Goal: Task Accomplishment & Management: Manage account settings

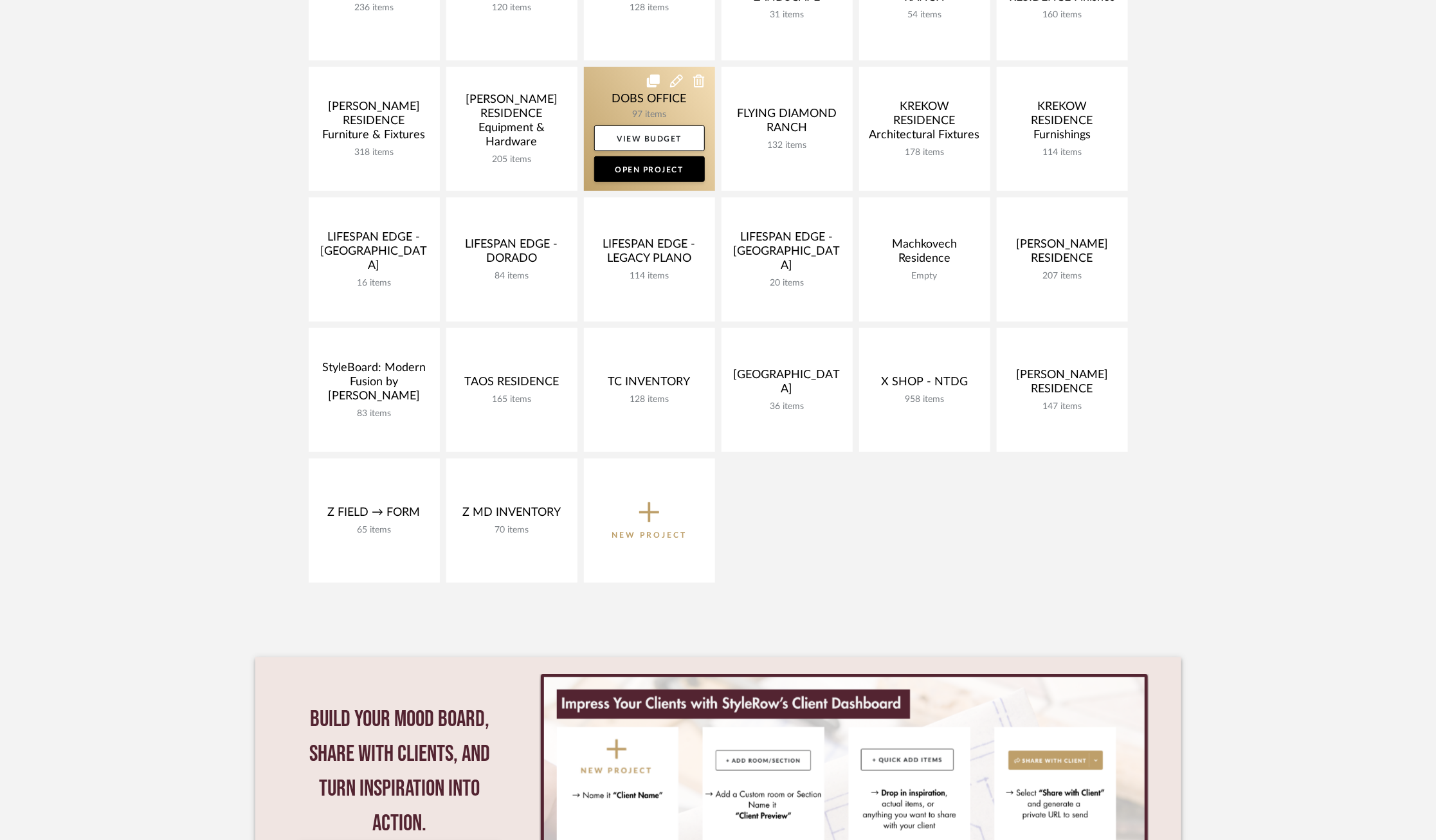
scroll to position [386, 0]
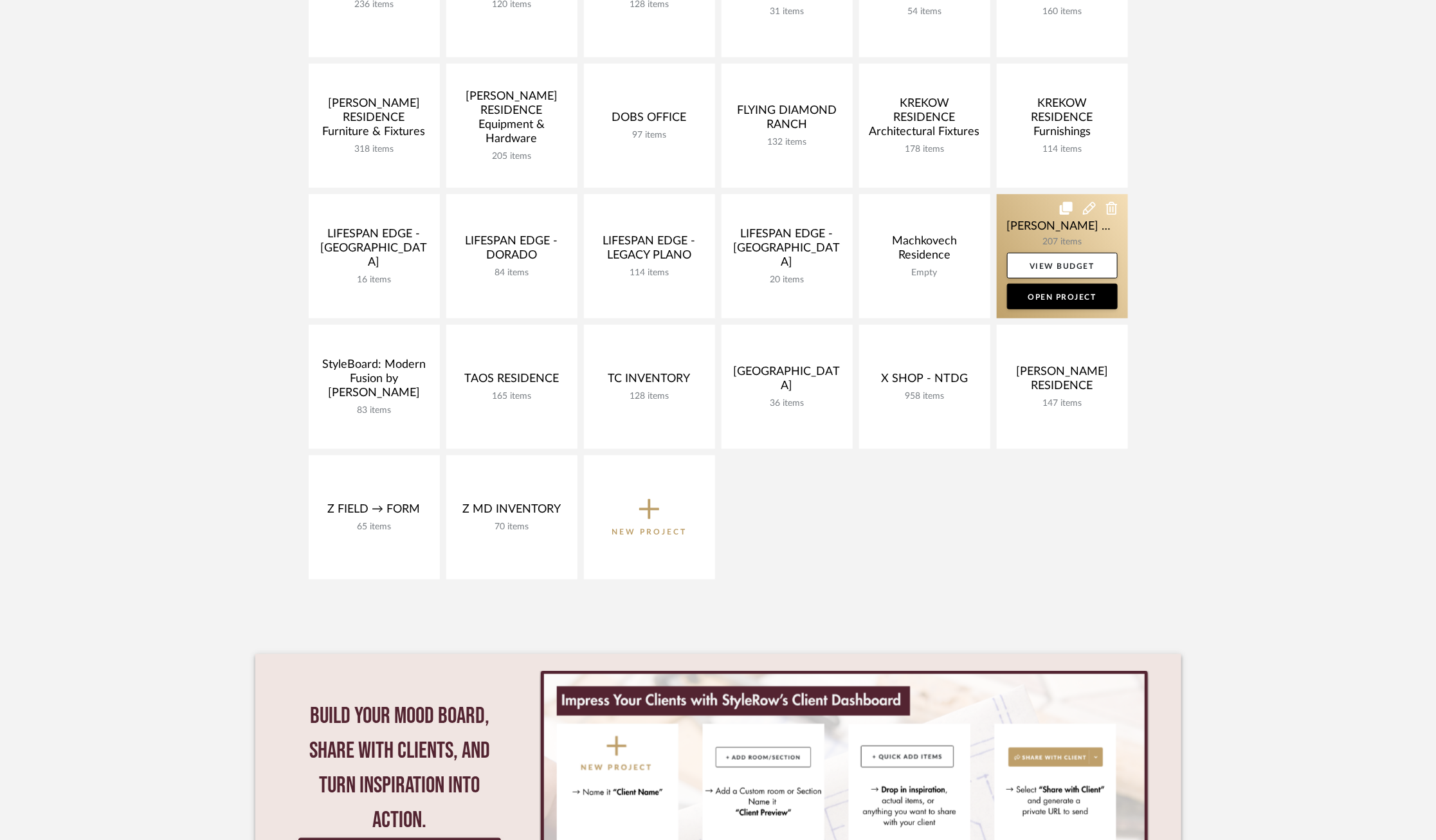
click at [1046, 199] on link at bounding box center [1062, 256] width 131 height 124
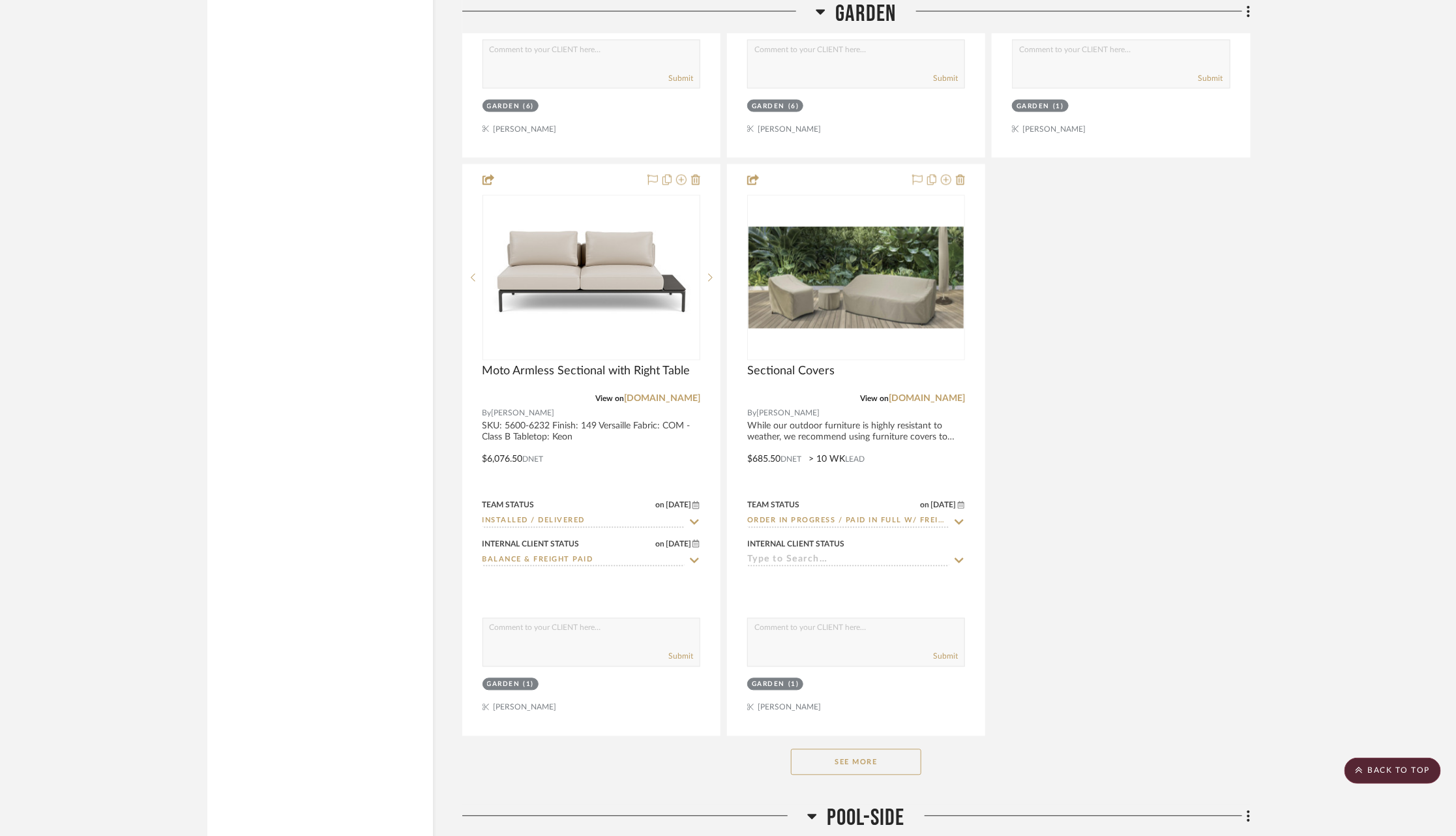
scroll to position [15765, 0]
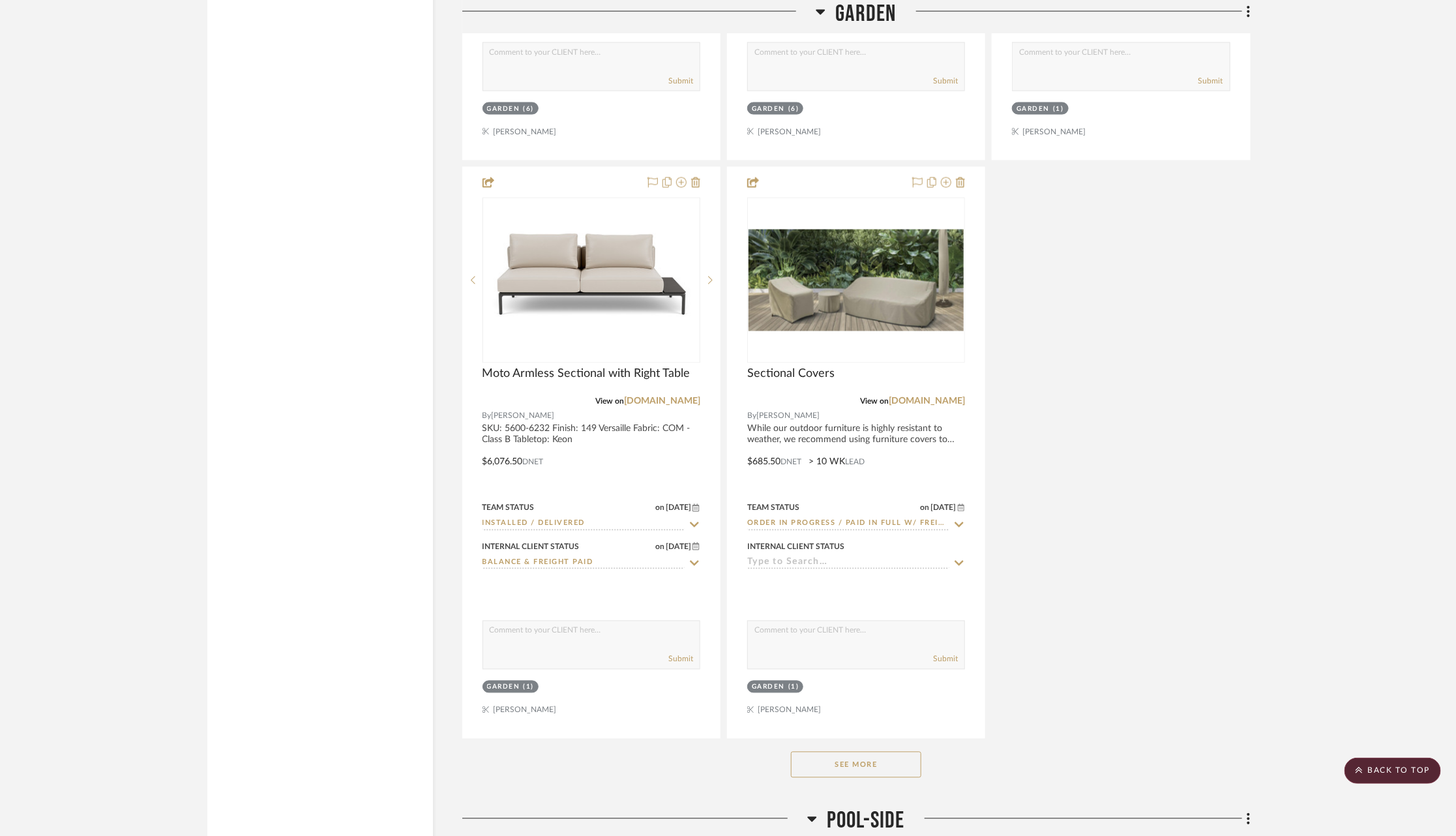
click at [858, 756] on button "See More" at bounding box center [856, 765] width 131 height 26
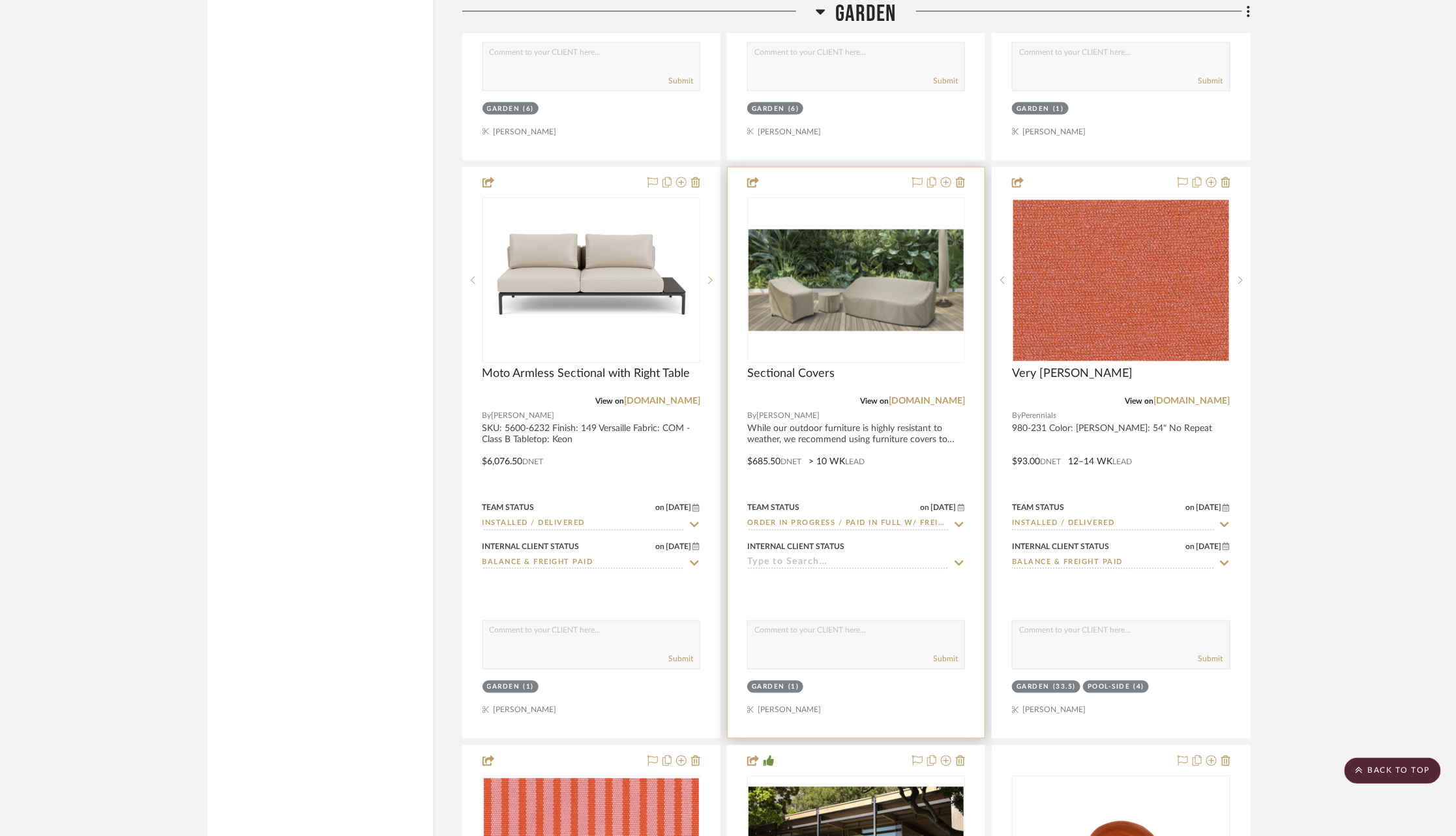
click at [960, 519] on icon at bounding box center [959, 524] width 11 height 11
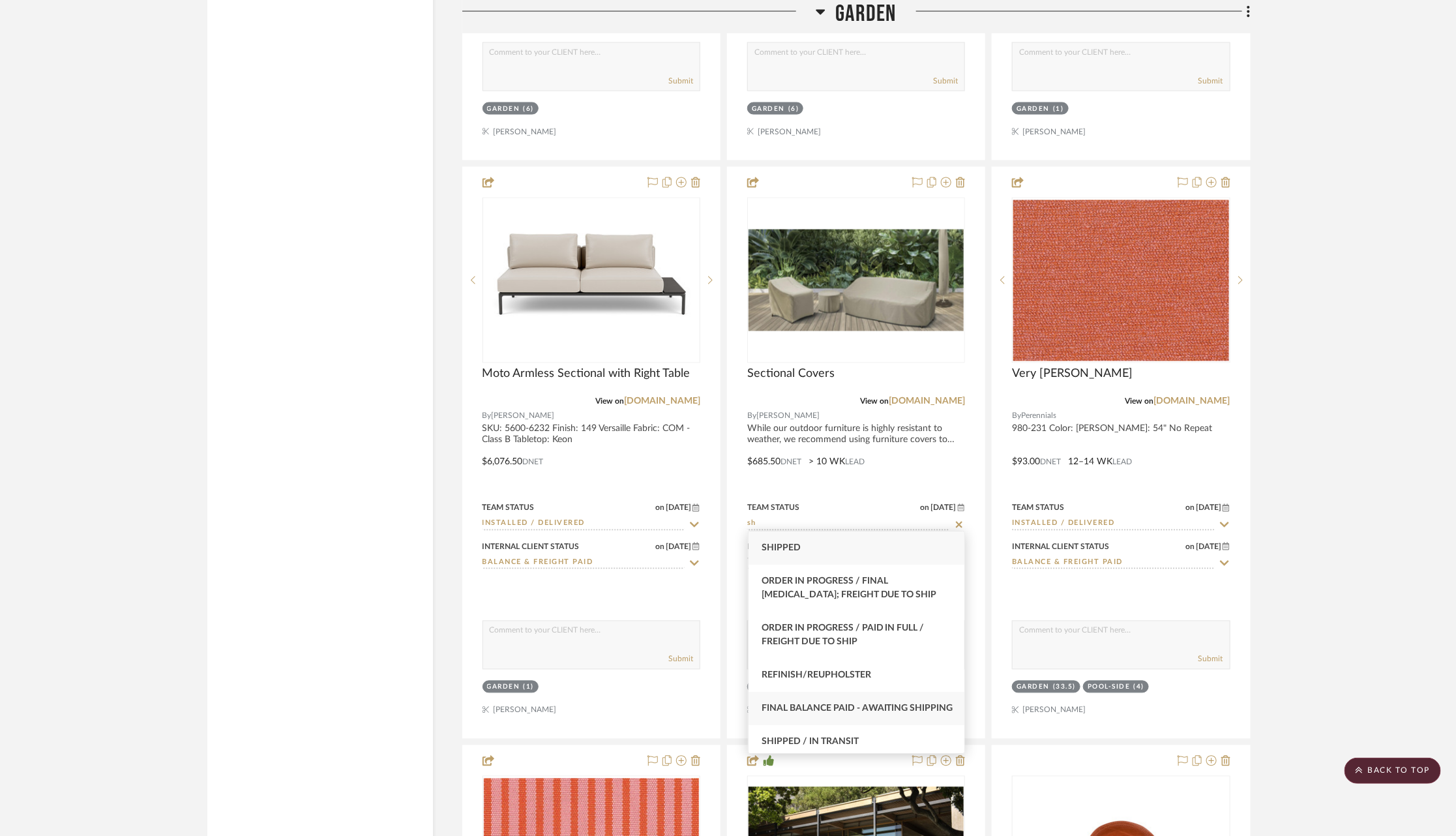
scroll to position [53, 0]
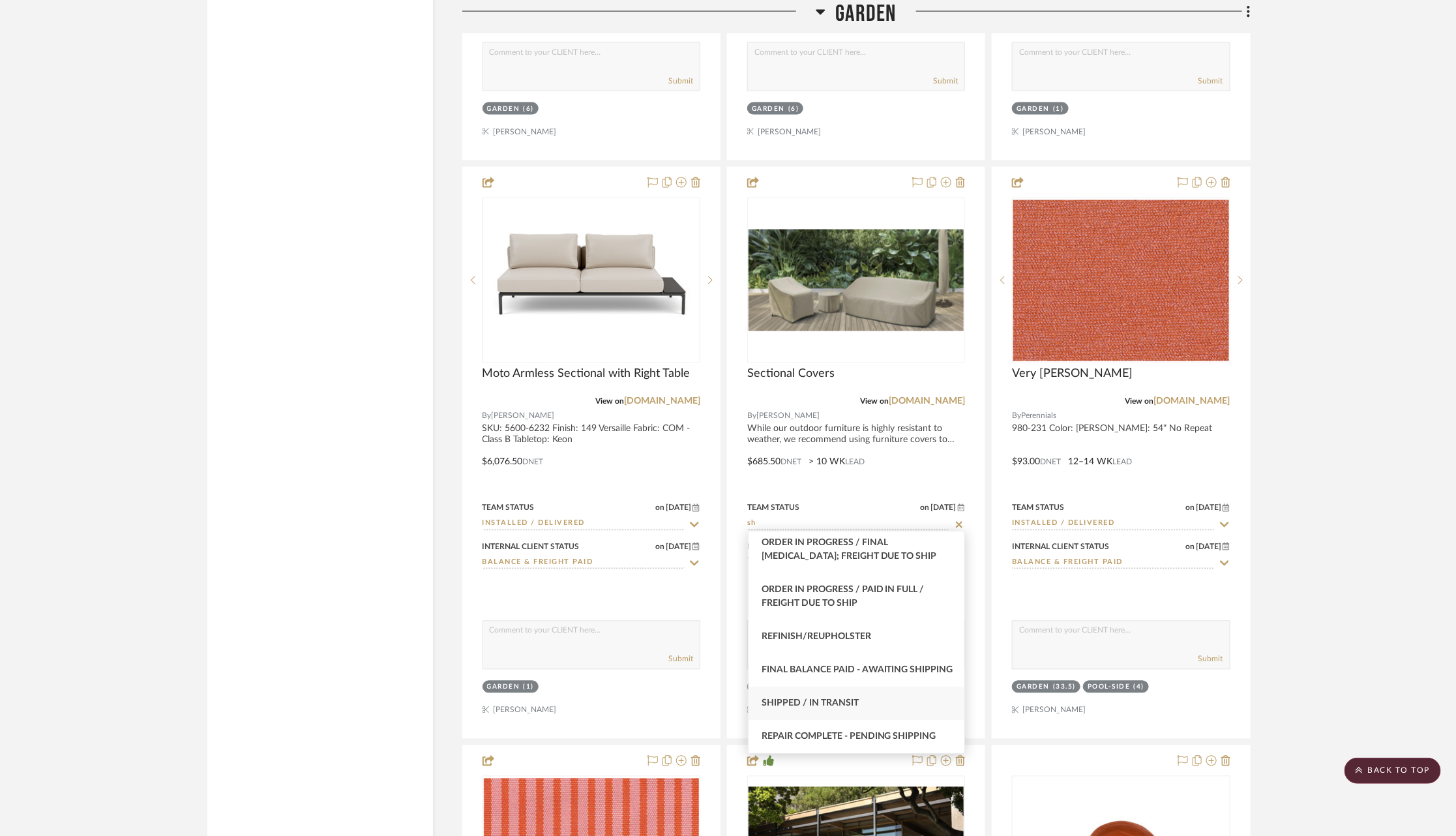
type input "sh"
click at [855, 694] on div "Shipped / In Transit" at bounding box center [856, 703] width 216 height 34
type input "9/9/2025"
type input "Shipped / In Transit"
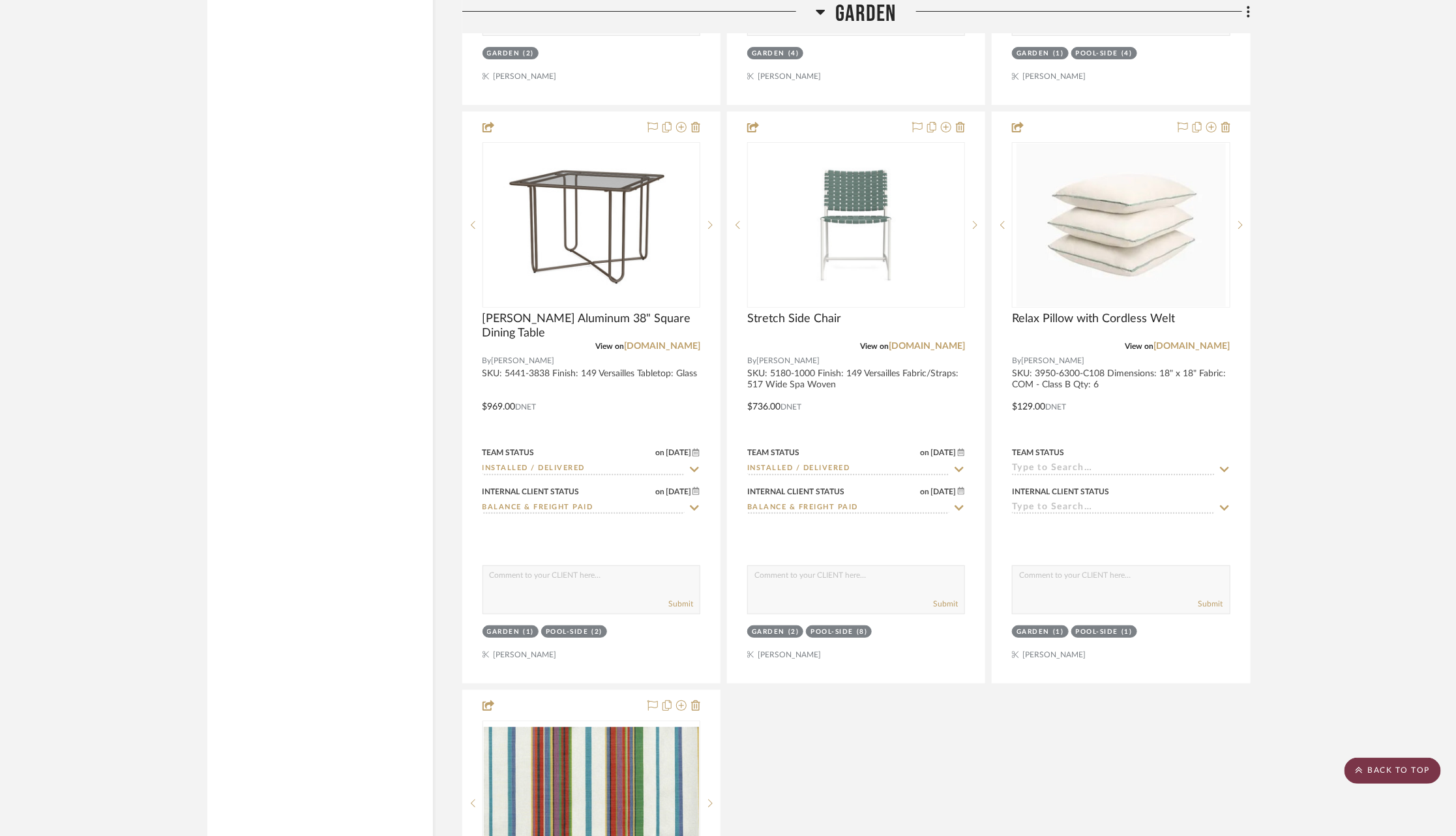
click at [1380, 758] on scroll-to-top-button "BACK TO TOP" at bounding box center [1393, 770] width 96 height 26
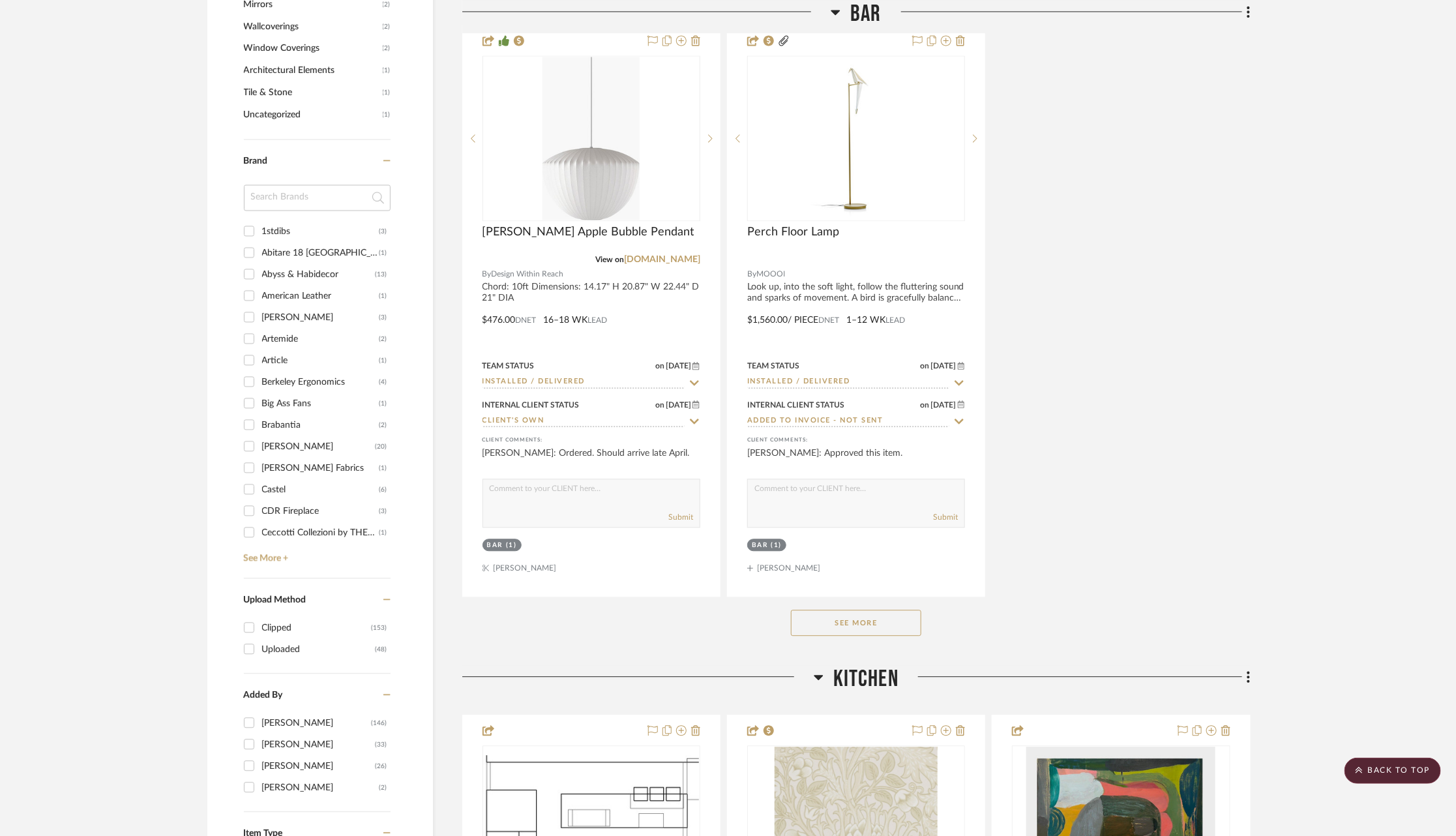
scroll to position [1659, 0]
click at [279, 438] on div "Brown Jordan" at bounding box center [318, 446] width 113 height 21
click at [260, 438] on input "Brown Jordan (20)" at bounding box center [249, 445] width 21 height 21
checkbox input "true"
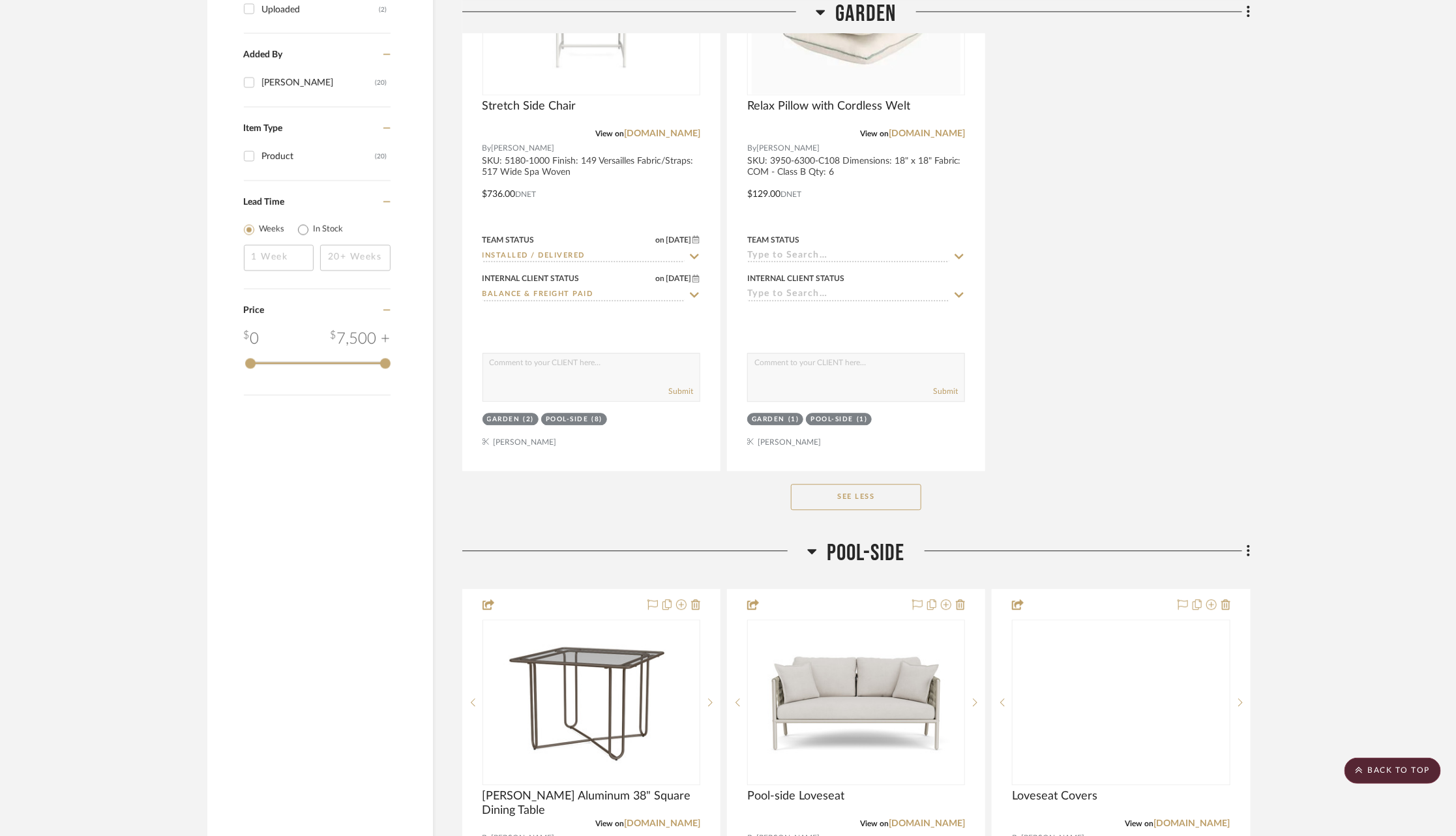
scroll to position [1419, 0]
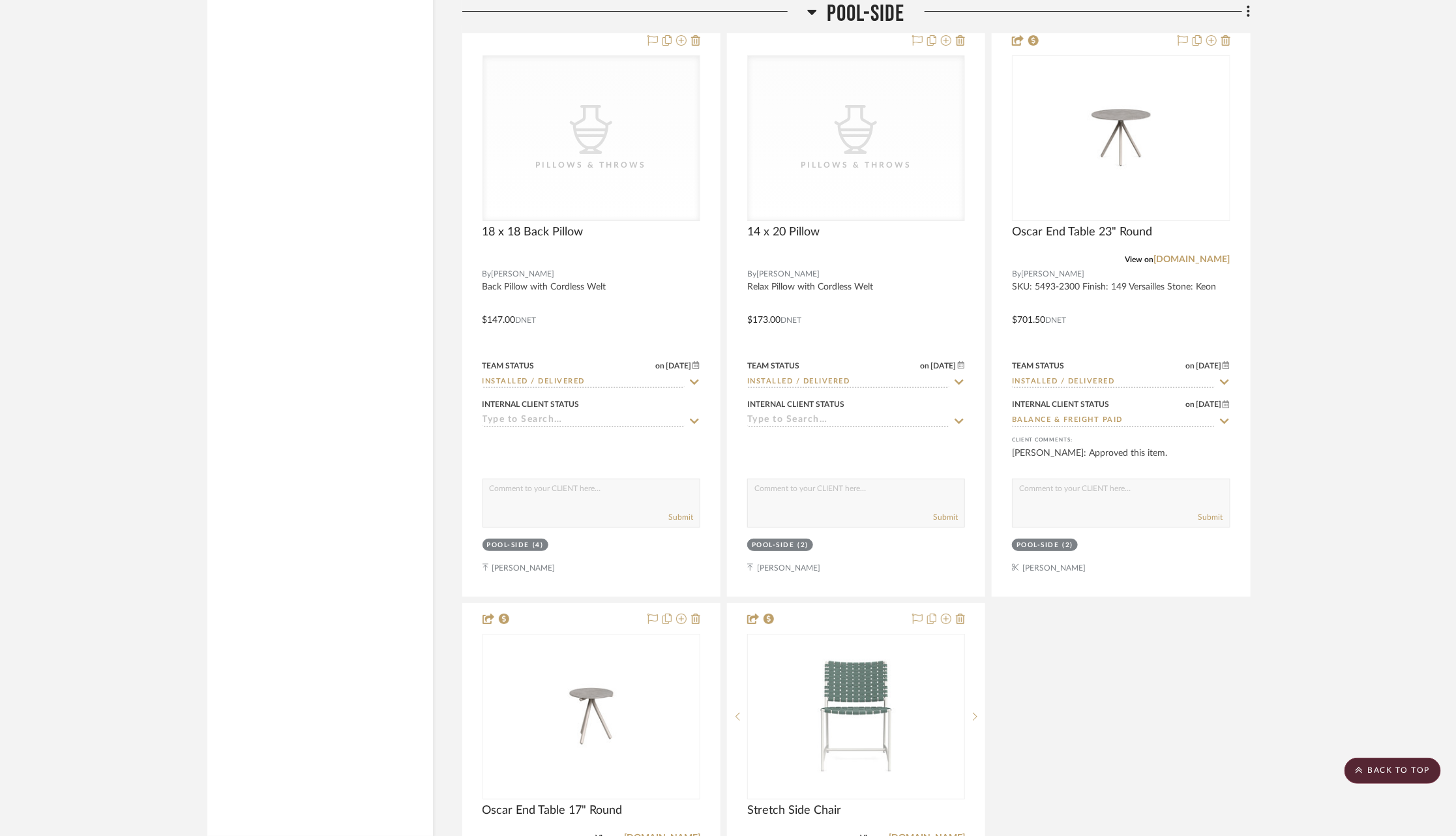
scroll to position [3363, 0]
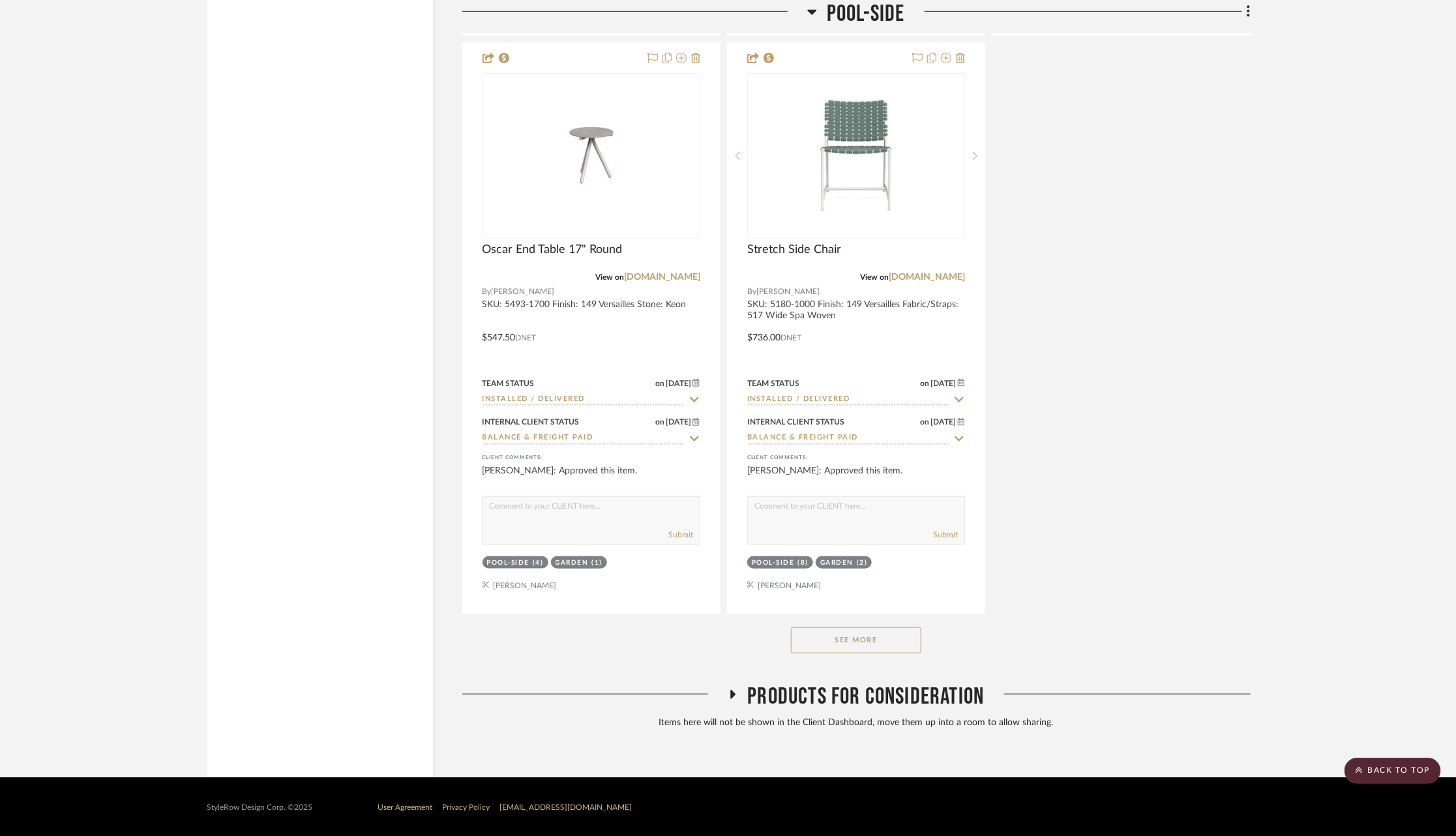
click at [828, 635] on button "See More" at bounding box center [856, 640] width 131 height 26
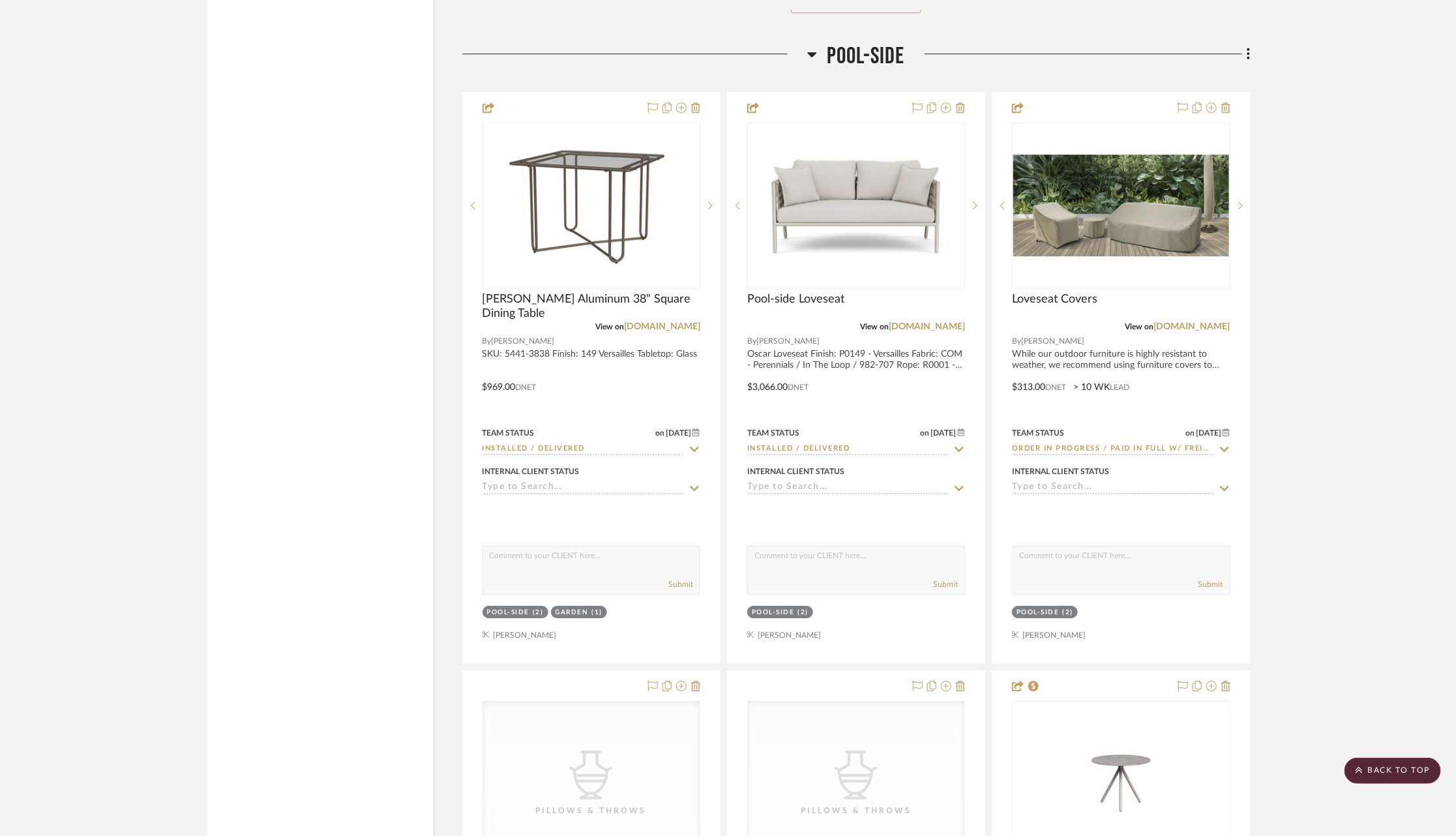
scroll to position [2157, 0]
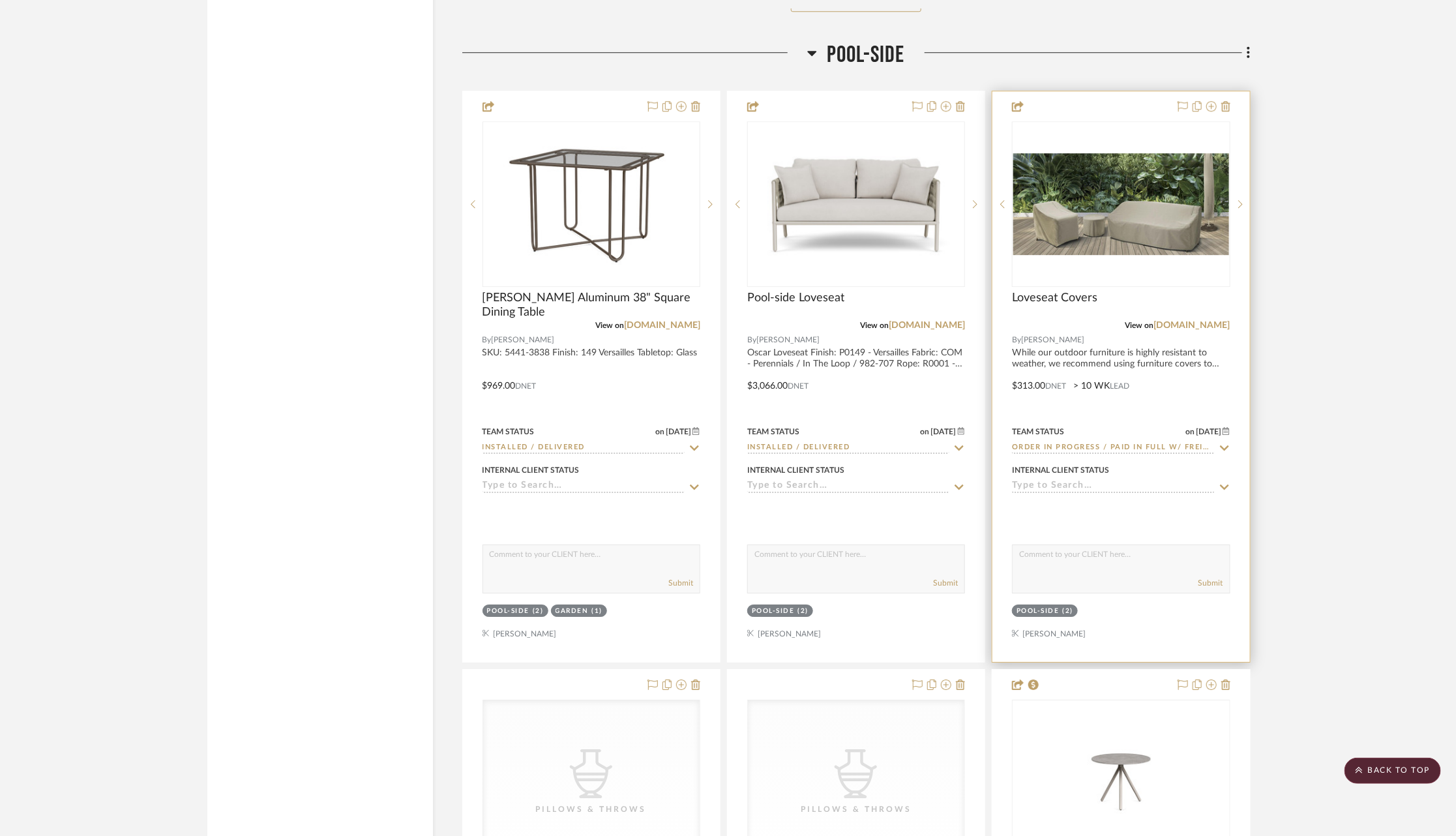
click at [1227, 445] on icon at bounding box center [1224, 447] width 9 height 5
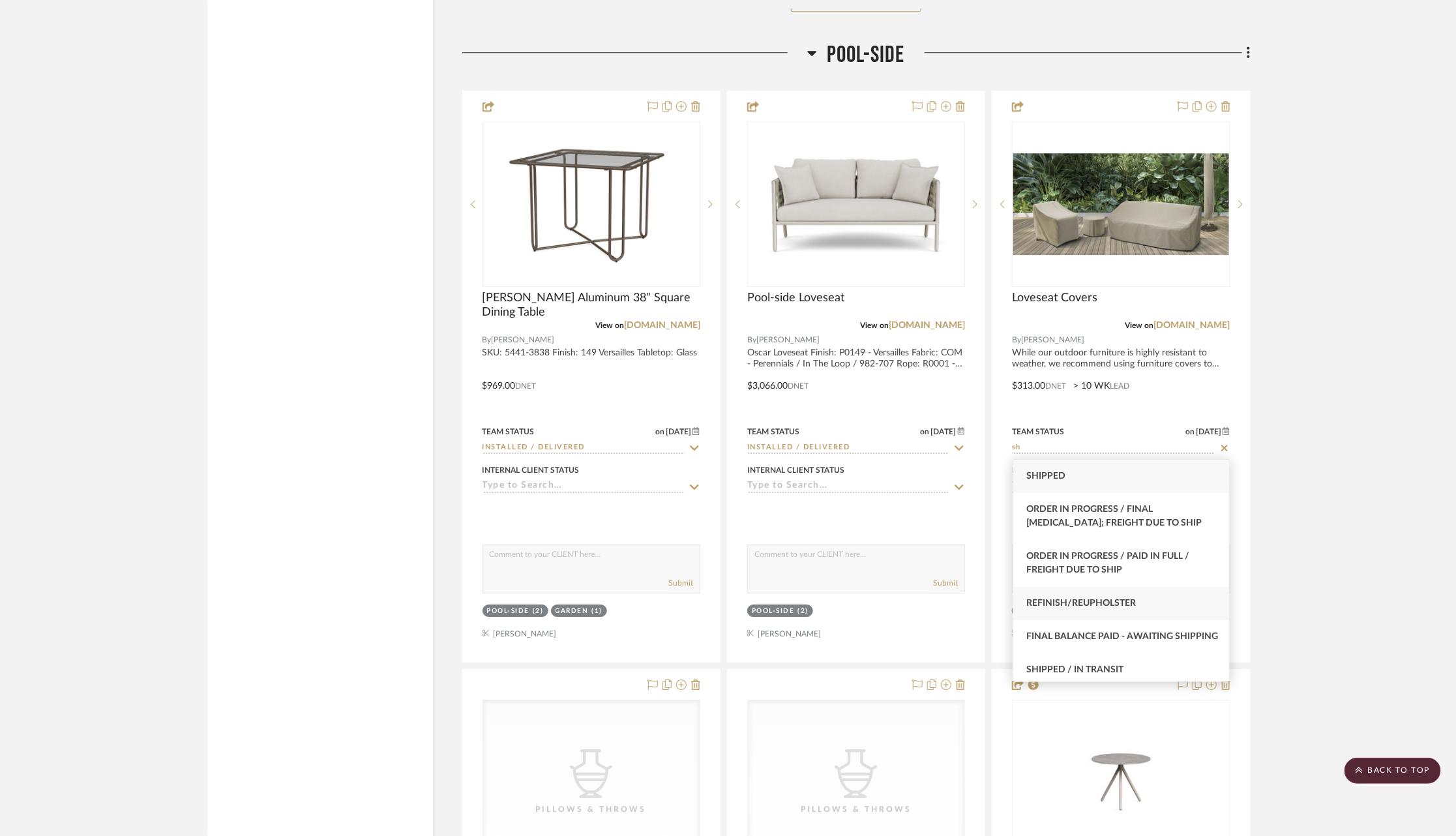
scroll to position [53, 0]
type input "sh"
click at [1100, 634] on span "Shipped / In Transit" at bounding box center [1075, 631] width 97 height 9
type input "9/9/2025"
type input "Shipped / In Transit"
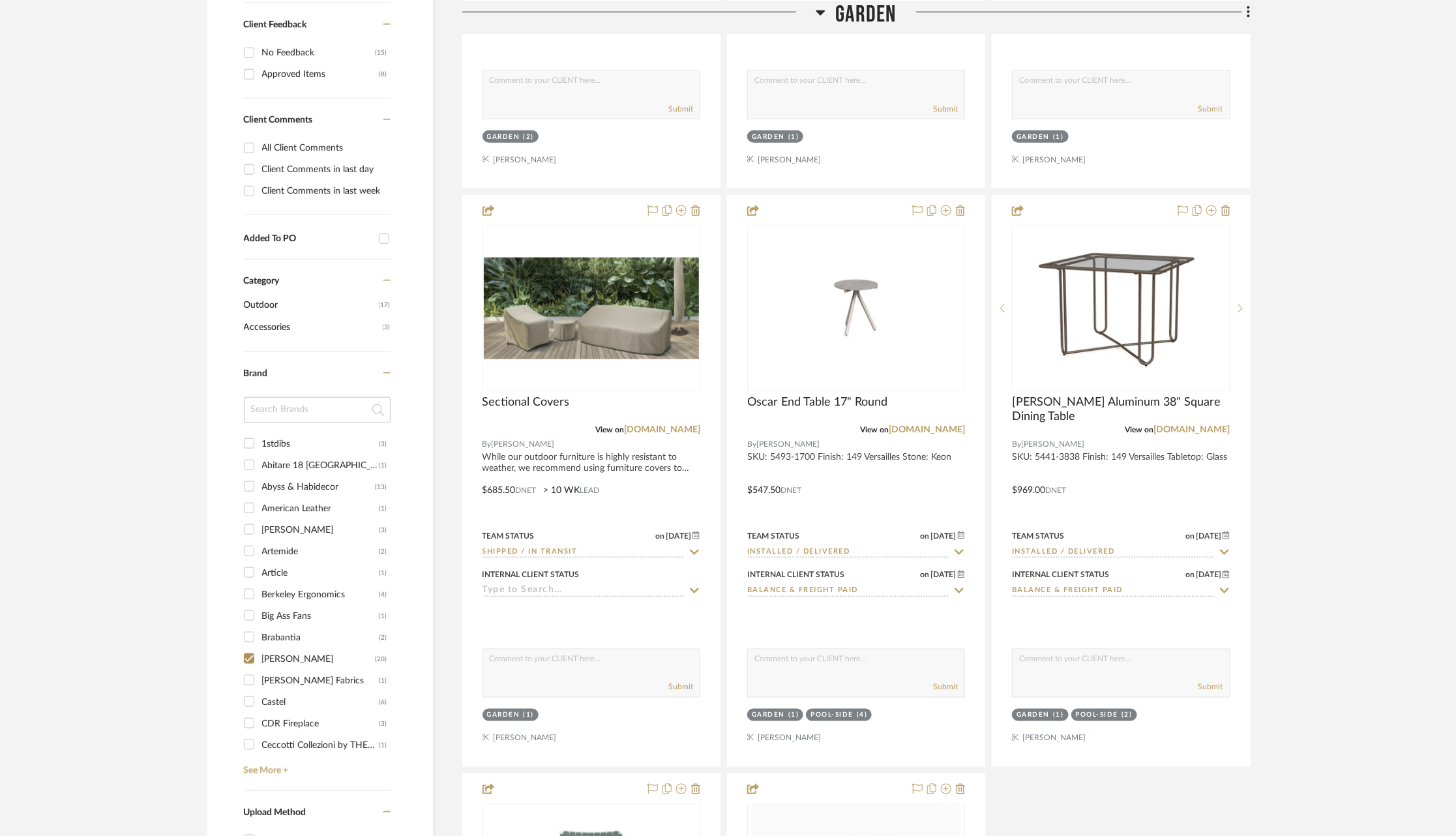
scroll to position [787, 0]
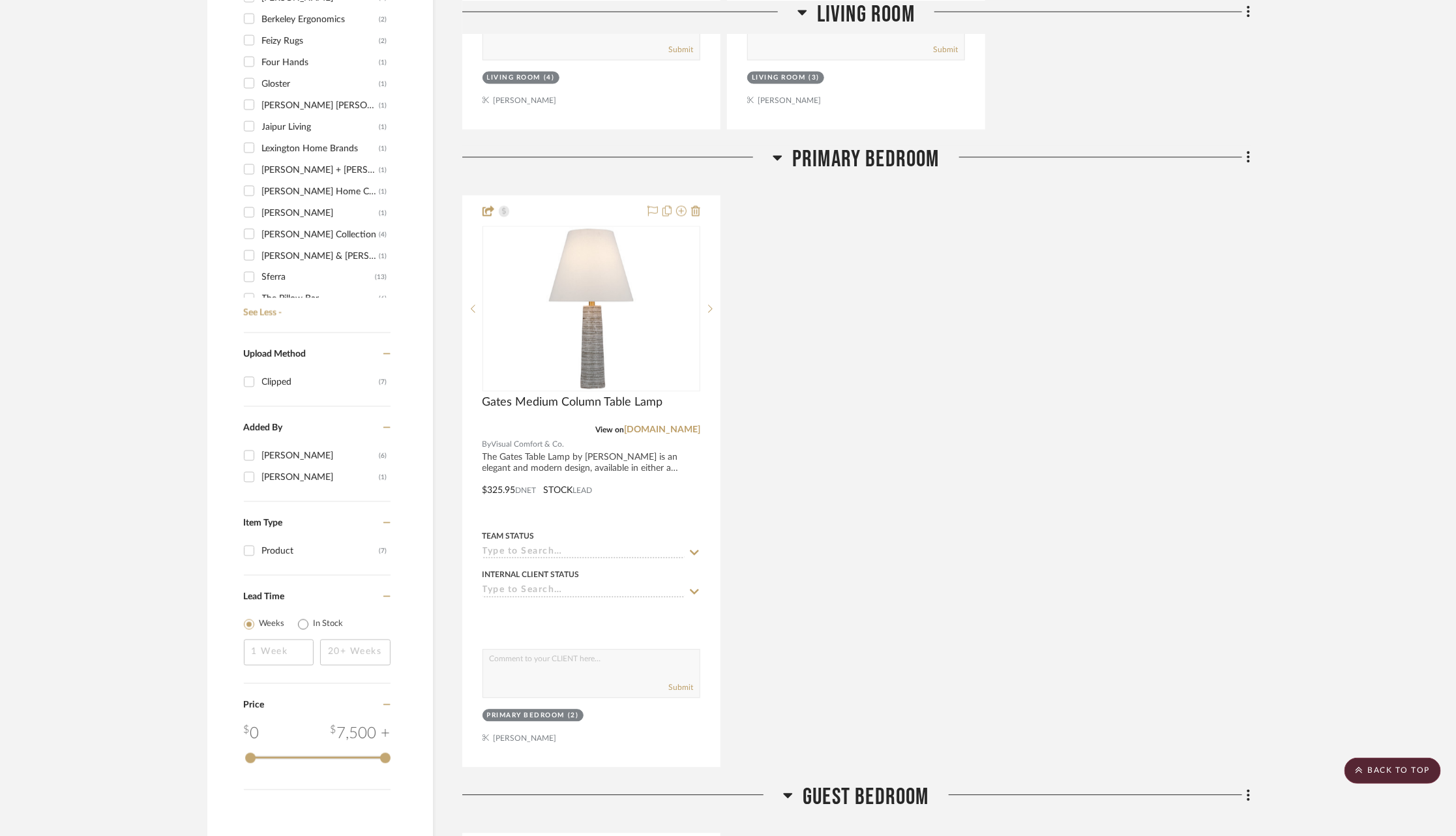
scroll to position [98, 0]
